Goal: Transaction & Acquisition: Book appointment/travel/reservation

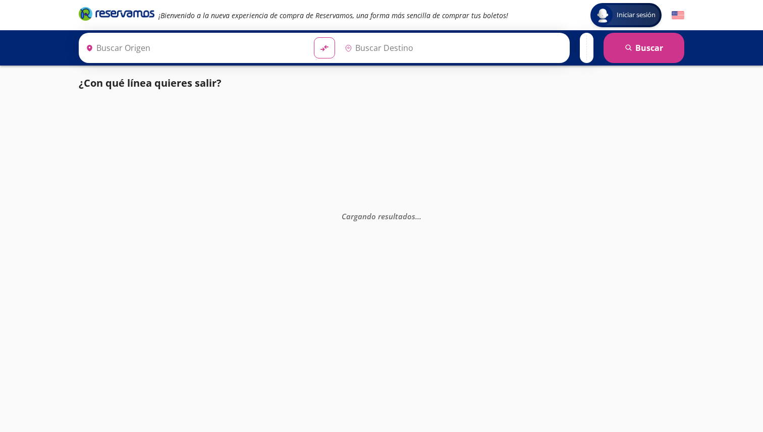
type input "[GEOGRAPHIC_DATA], [GEOGRAPHIC_DATA]"
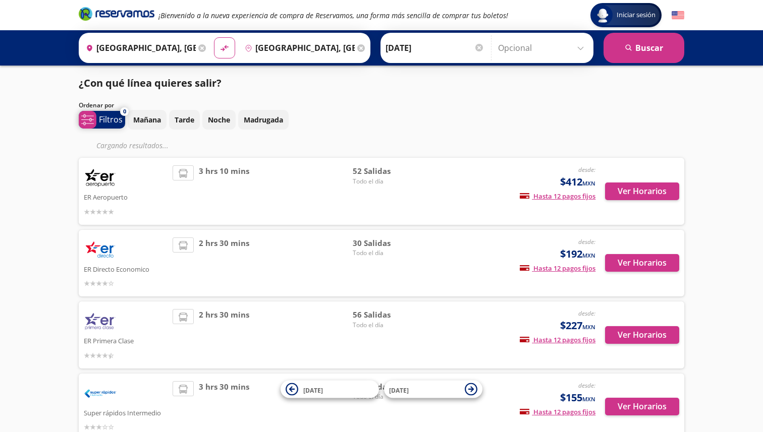
click at [102, 121] on p "Filtros" at bounding box center [111, 119] width 24 height 12
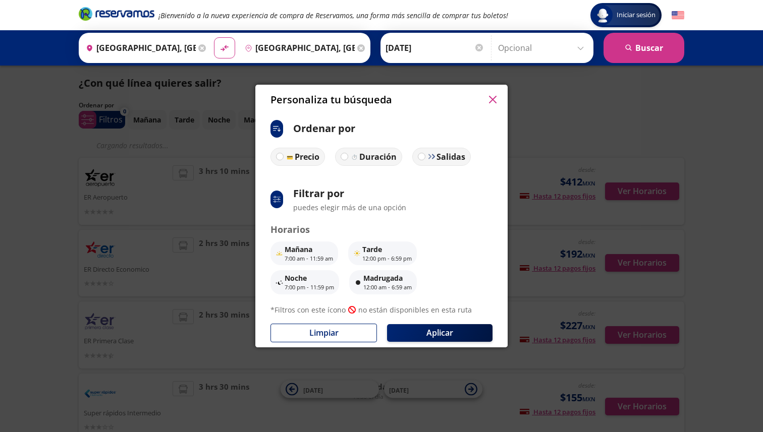
scroll to position [12, 0]
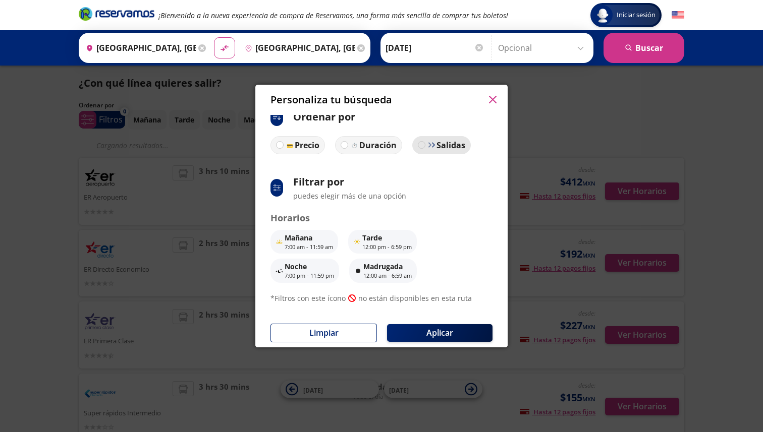
click at [422, 145] on div at bounding box center [422, 145] width 8 height 8
click at [422, 145] on input "Salidas" at bounding box center [421, 145] width 7 height 7
radio input "true"
click at [278, 188] on icon at bounding box center [276, 188] width 7 height 7
click at [330, 195] on p "puedes elegir más de una opción" at bounding box center [349, 196] width 113 height 11
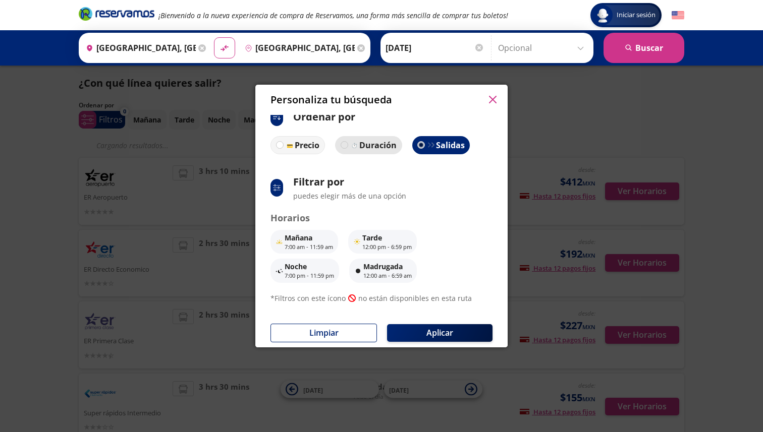
click at [346, 146] on div at bounding box center [344, 145] width 8 height 8
click at [346, 146] on input "Duración" at bounding box center [344, 145] width 7 height 7
radio input "true"
click at [421, 140] on label "Salidas" at bounding box center [440, 145] width 59 height 18
click at [421, 142] on input "Salidas" at bounding box center [420, 145] width 7 height 7
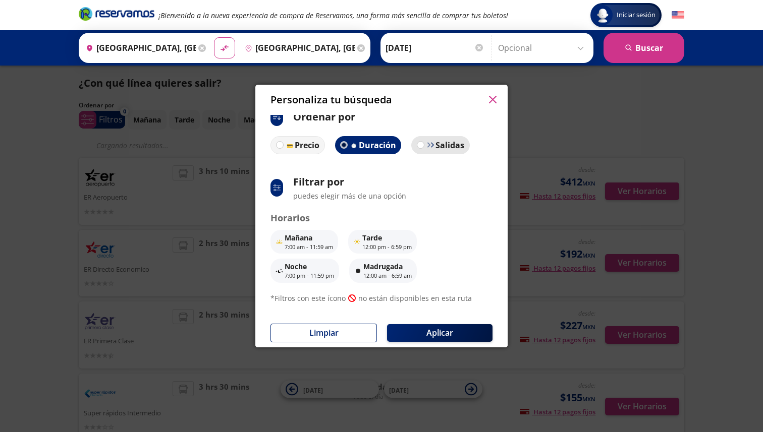
radio input "true"
radio input "false"
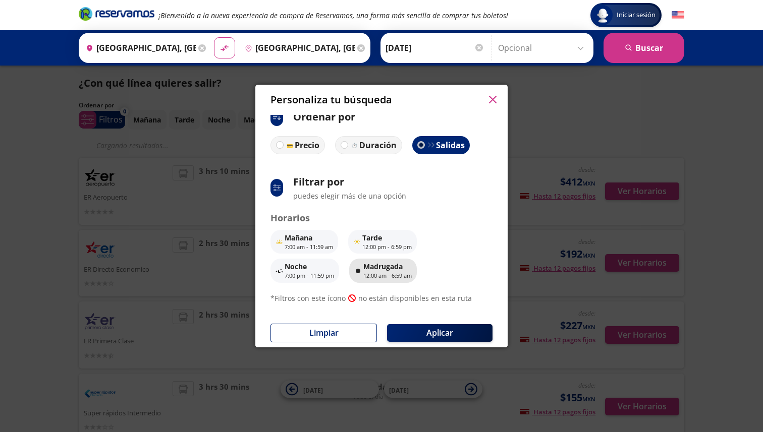
click at [397, 272] on p "12:00 am - 6:59 am" at bounding box center [387, 276] width 48 height 9
click at [430, 332] on button "Aplicar" at bounding box center [439, 333] width 105 height 18
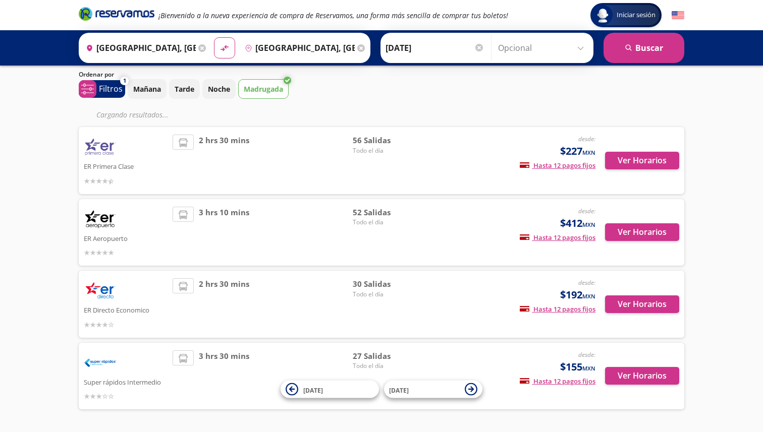
scroll to position [0, 0]
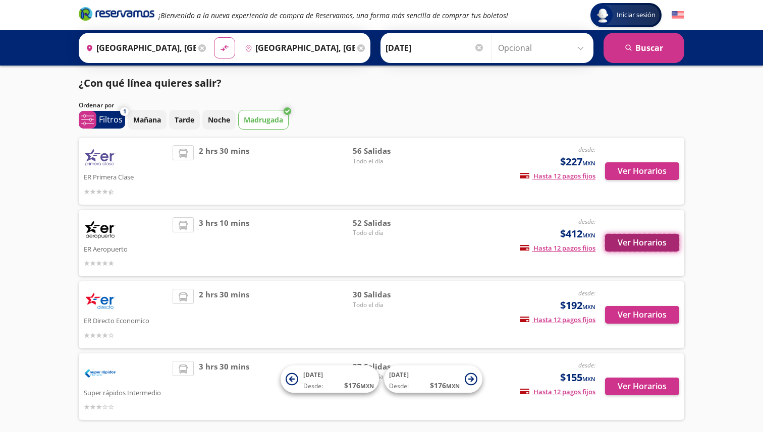
click at [632, 249] on button "Ver Horarios" at bounding box center [642, 243] width 74 height 18
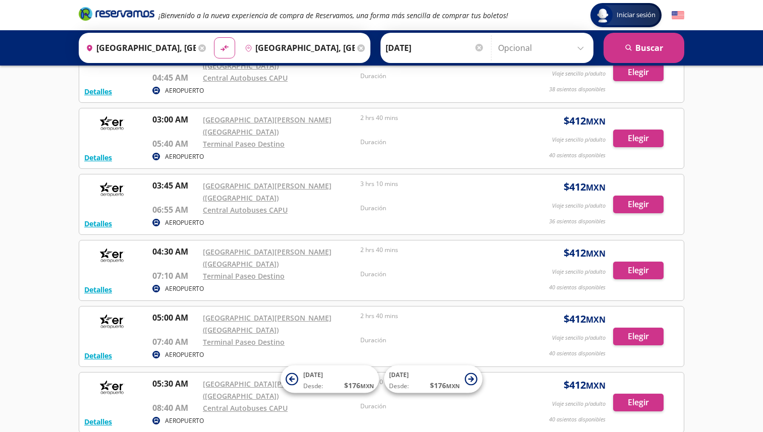
scroll to position [144, 0]
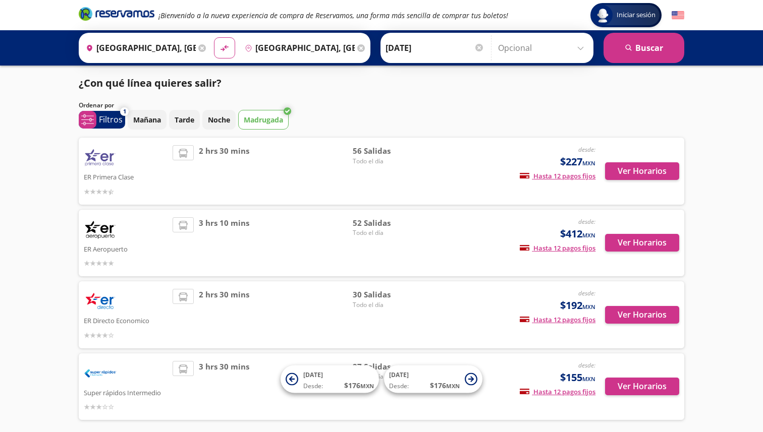
scroll to position [43, 0]
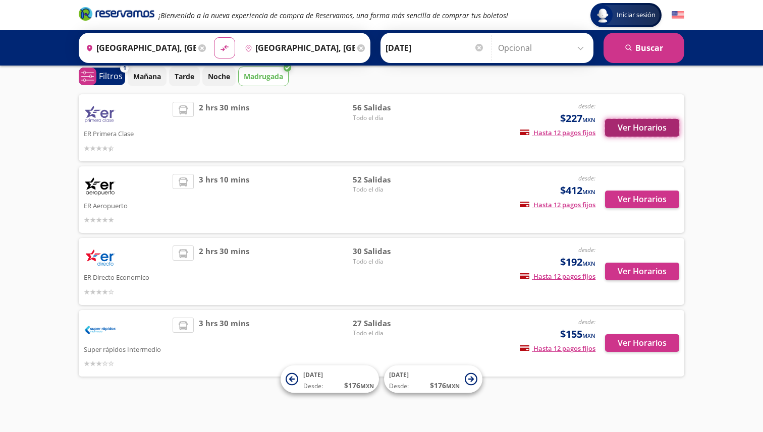
click at [626, 127] on button "Ver Horarios" at bounding box center [642, 128] width 74 height 18
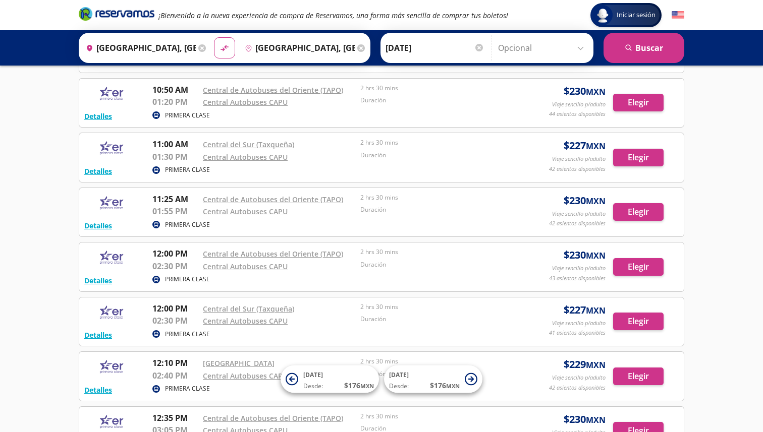
scroll to position [1225, 0]
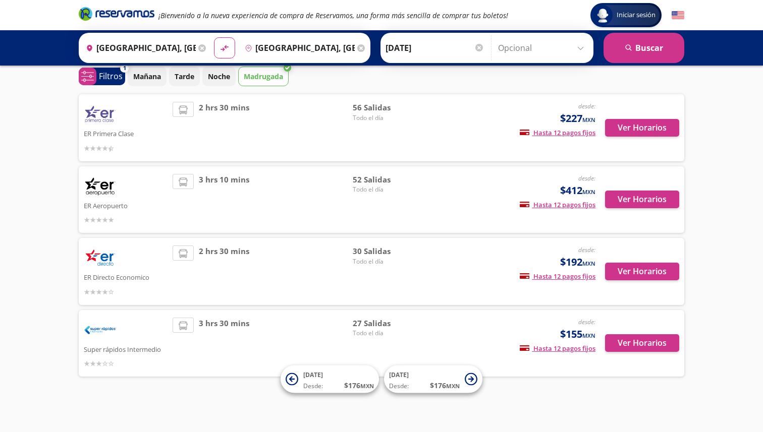
scroll to position [43, 0]
